Goal: Browse casually

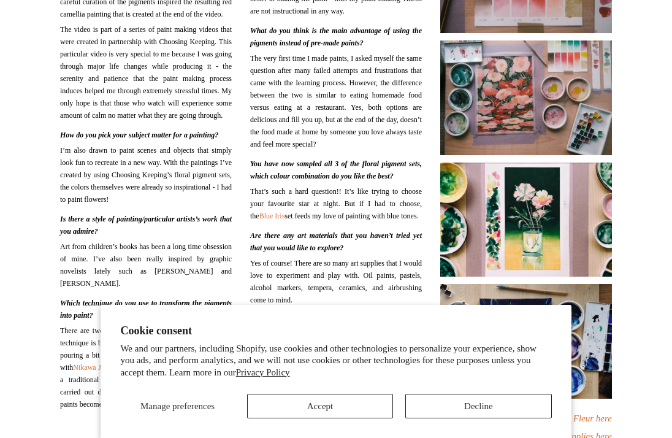
scroll to position [300, 0]
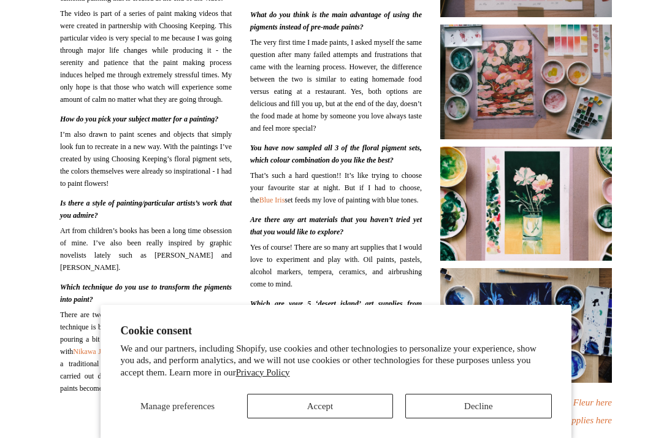
click at [572, 181] on img at bounding box center [526, 203] width 172 height 115
click at [465, 410] on button "Decline" at bounding box center [478, 405] width 146 height 25
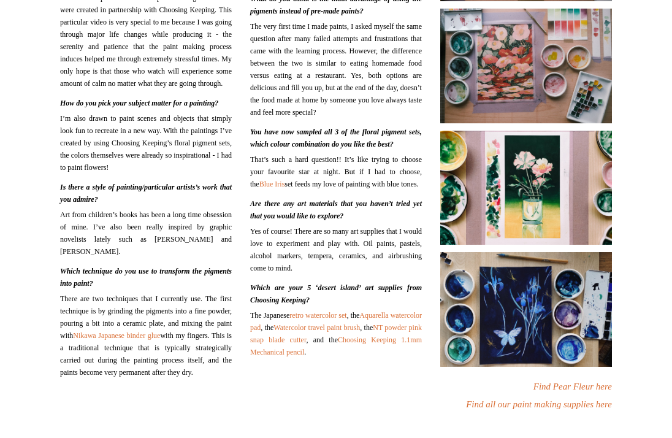
scroll to position [298, 0]
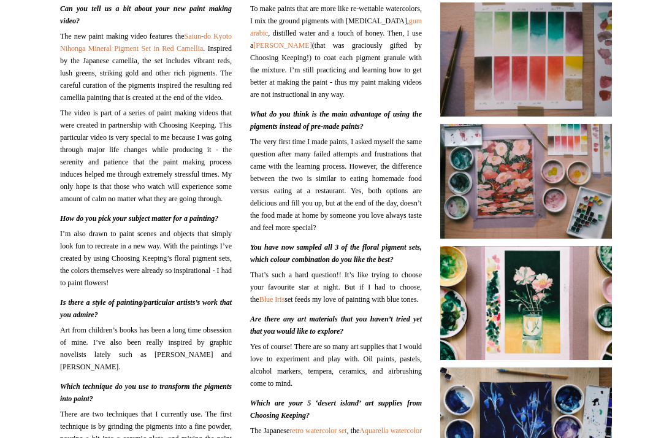
click at [594, 202] on img at bounding box center [526, 181] width 172 height 115
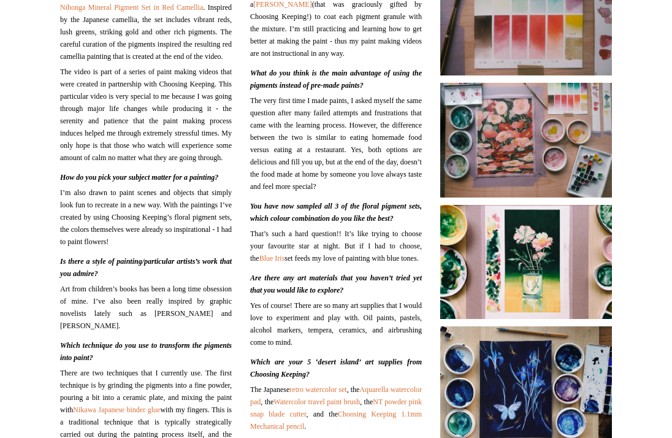
scroll to position [244, 0]
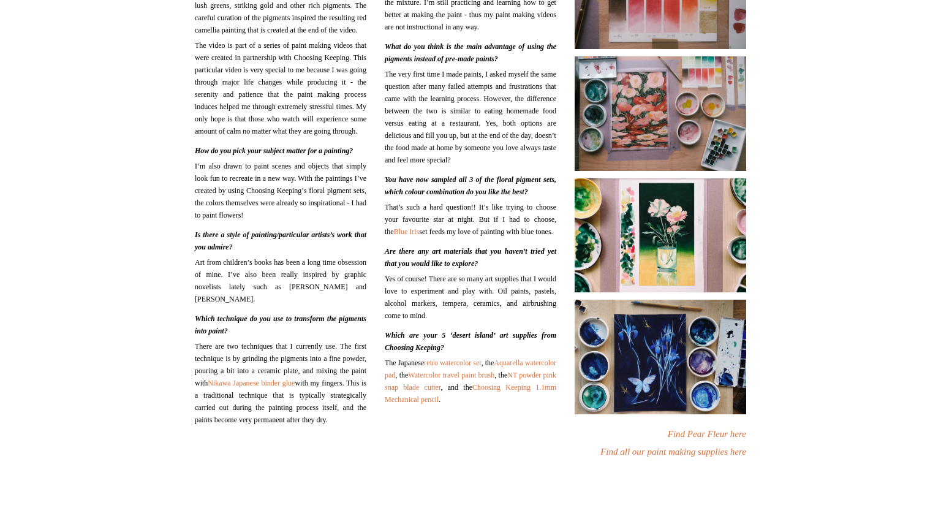
scroll to position [279, 0]
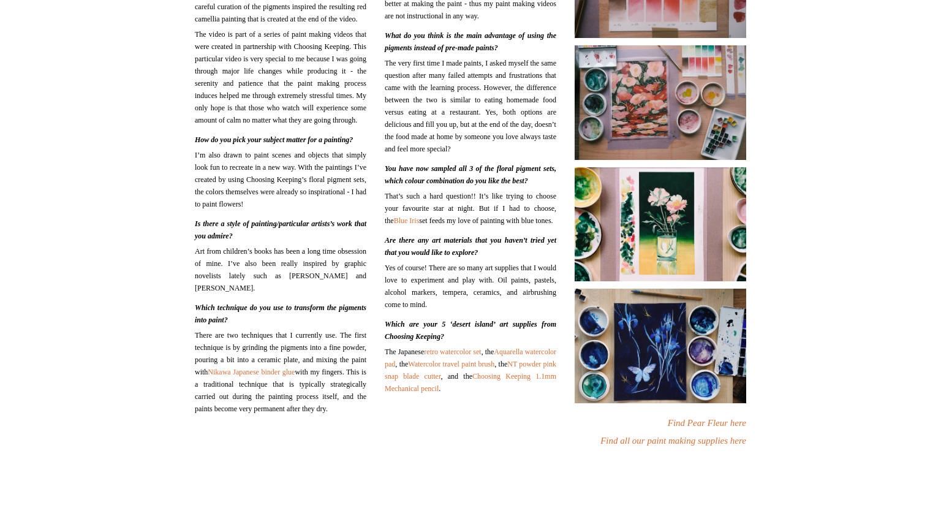
click at [865, 228] on html "Menu Choosing Keeping * Shipping Information Shopping Basket (0) * ⤺ + +" at bounding box center [470, 366] width 941 height 1291
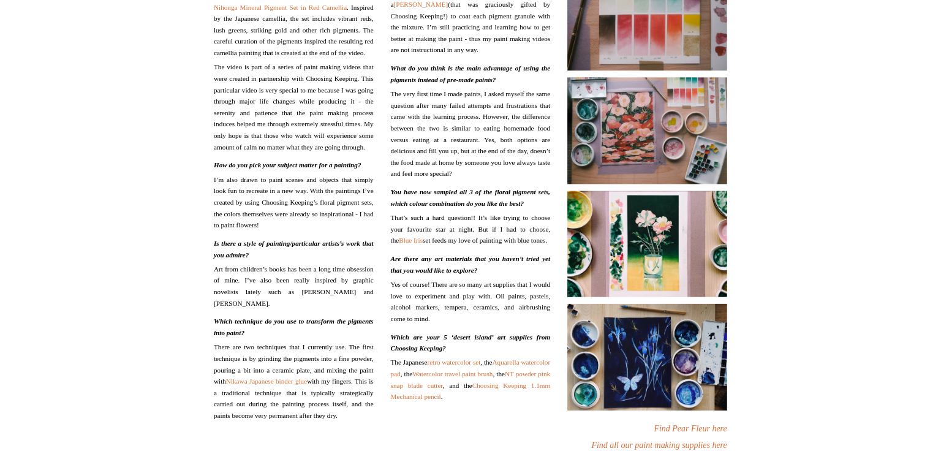
scroll to position [242, 0]
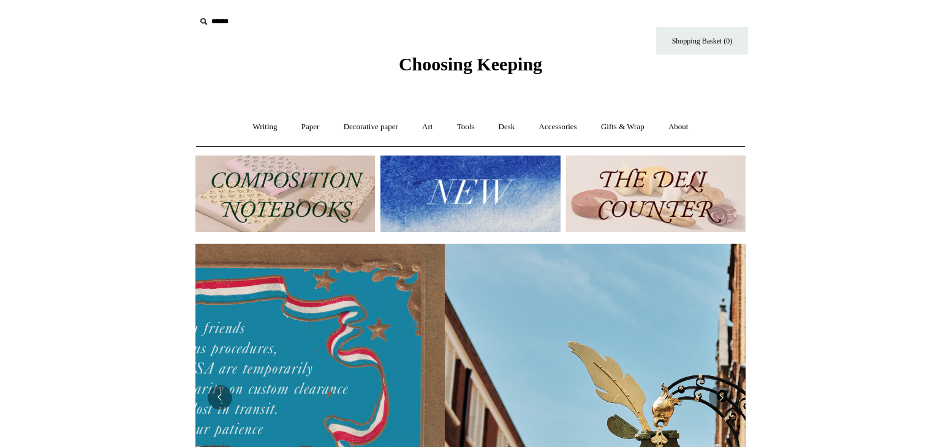
scroll to position [0, 1109]
